Goal: Communication & Community: Connect with others

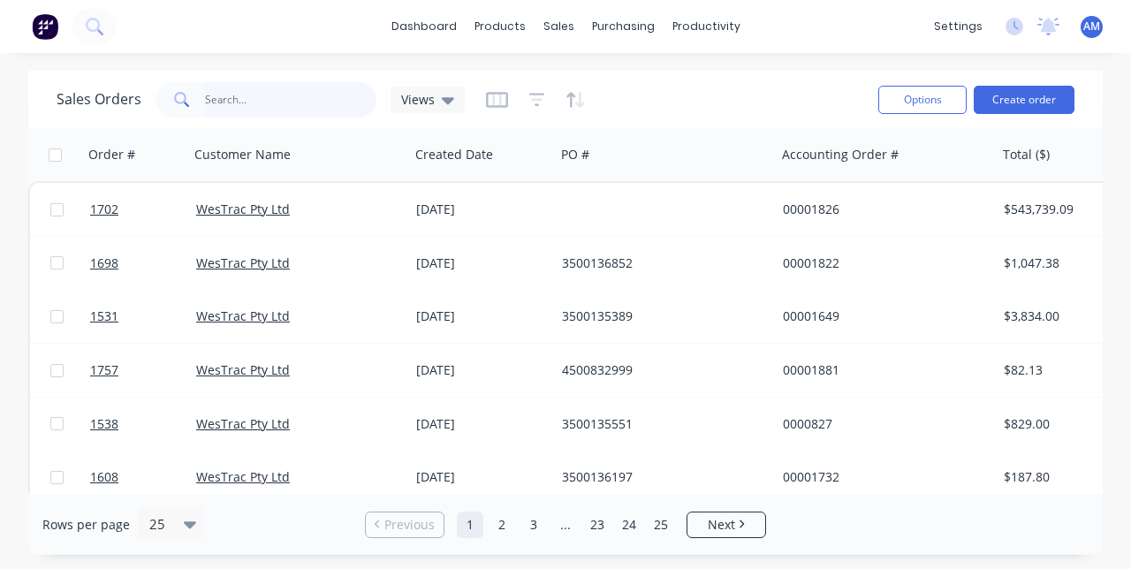
click at [316, 101] on input "text" at bounding box center [291, 99] width 172 height 35
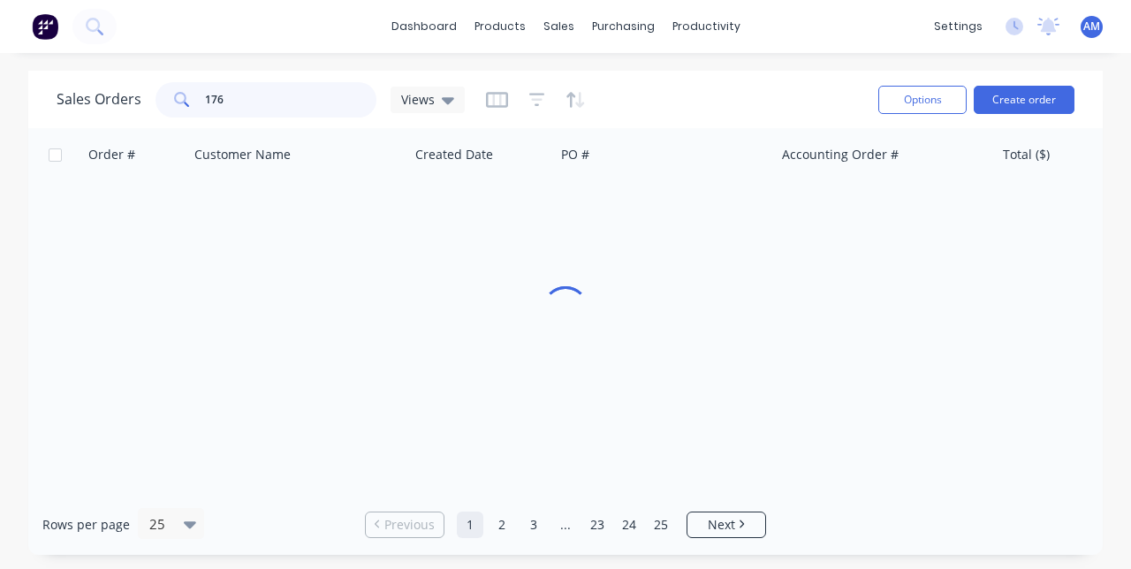
type input "1769"
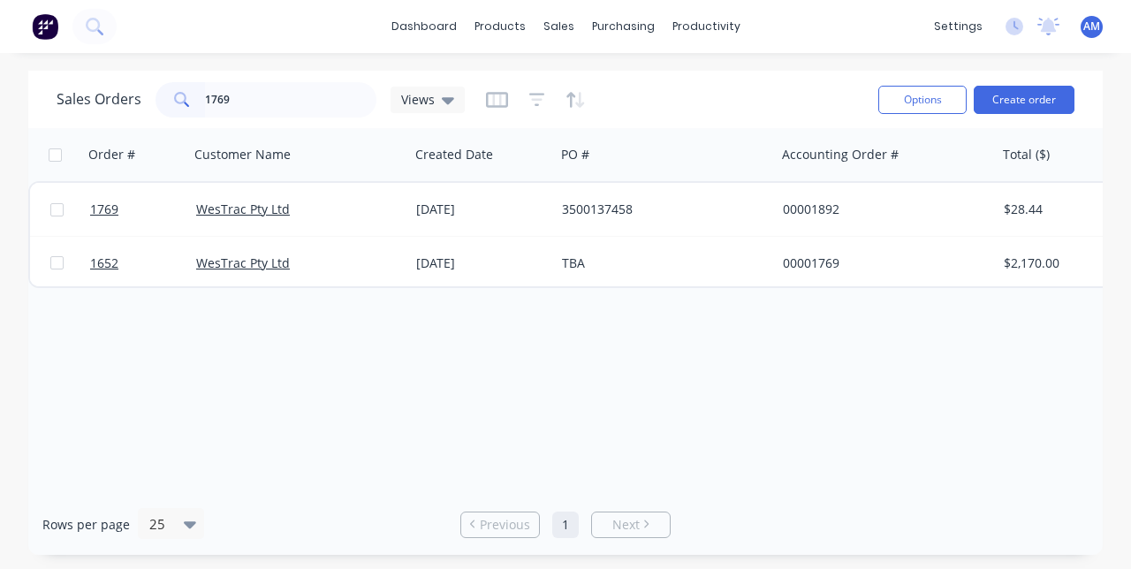
click at [521, 216] on div "[DATE]" at bounding box center [482, 210] width 132 height 18
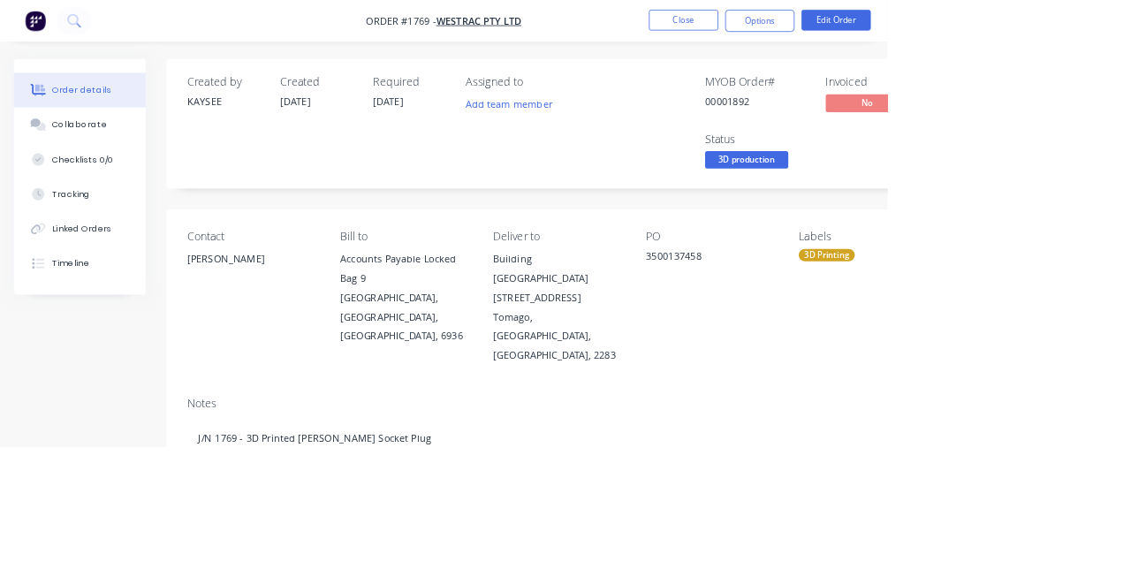
click at [150, 145] on button "Collaborate" at bounding box center [102, 159] width 168 height 44
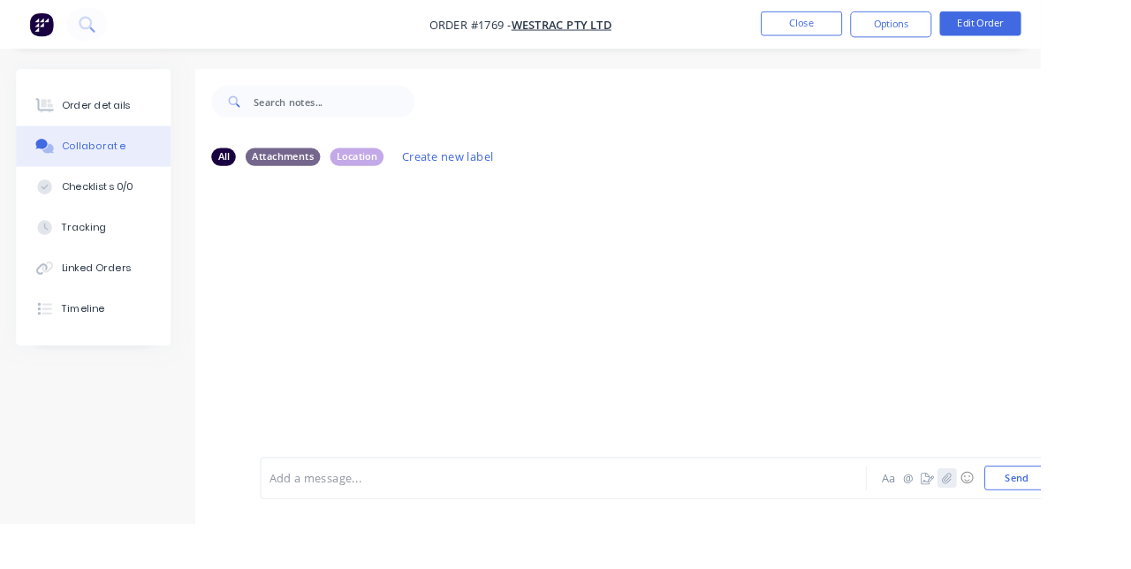
click at [1032, 526] on icon "button" at bounding box center [1030, 520] width 11 height 12
click at [1100, 533] on button "Send" at bounding box center [1105, 520] width 70 height 27
click at [1032, 525] on icon "button" at bounding box center [1030, 519] width 10 height 11
